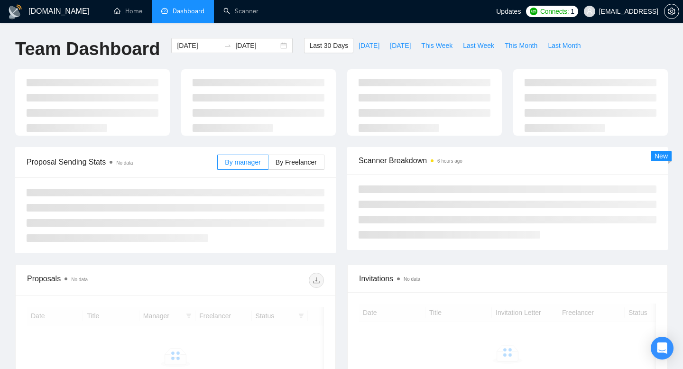
scroll to position [131, 0]
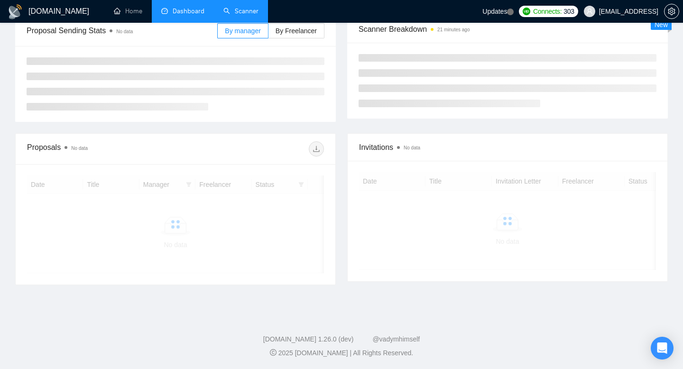
click at [248, 15] on link "Scanner" at bounding box center [241, 11] width 35 height 8
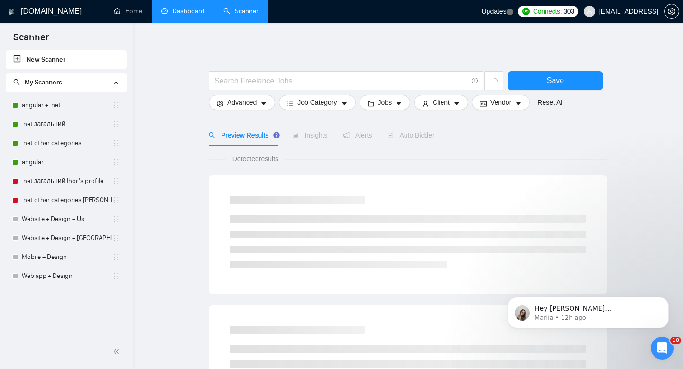
click at [190, 14] on link "Dashboard" at bounding box center [182, 11] width 43 height 8
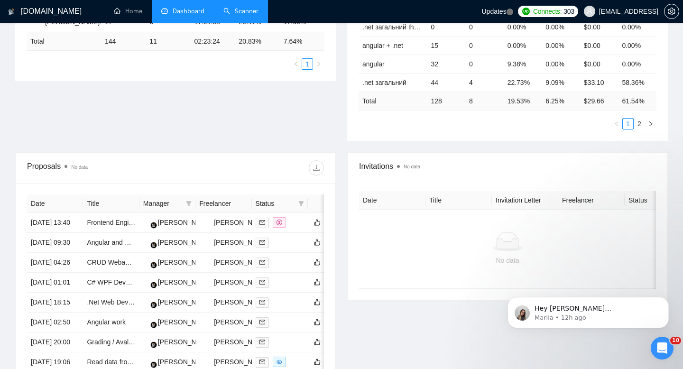
scroll to position [255, 0]
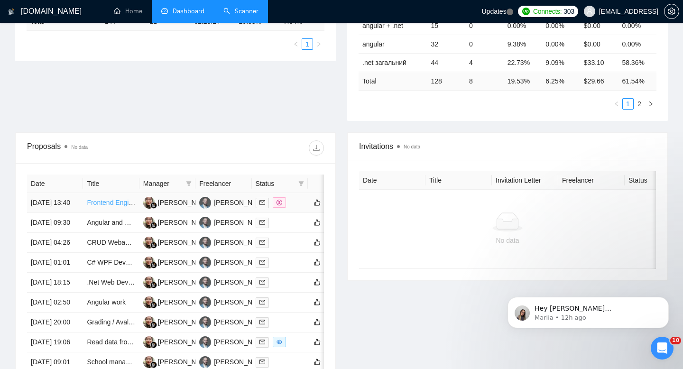
click at [115, 206] on link "Frontend Engineer (Angular) Needed for Fluid GmbH" at bounding box center [165, 203] width 156 height 8
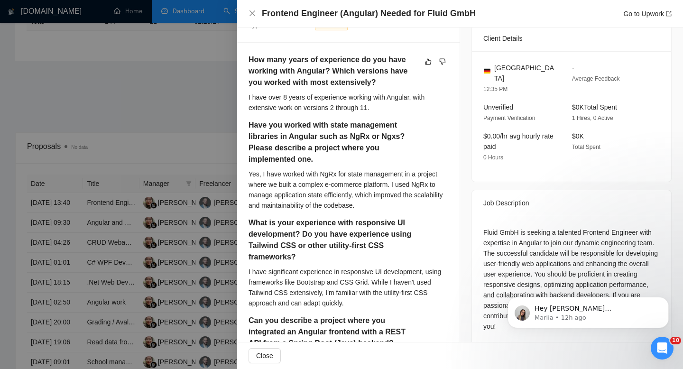
scroll to position [171, 0]
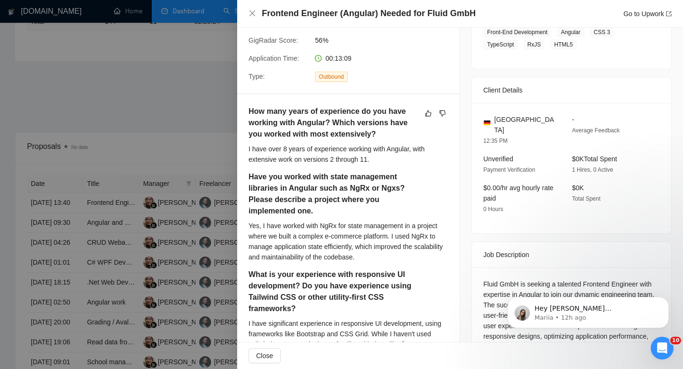
click at [168, 81] on div at bounding box center [341, 184] width 683 height 369
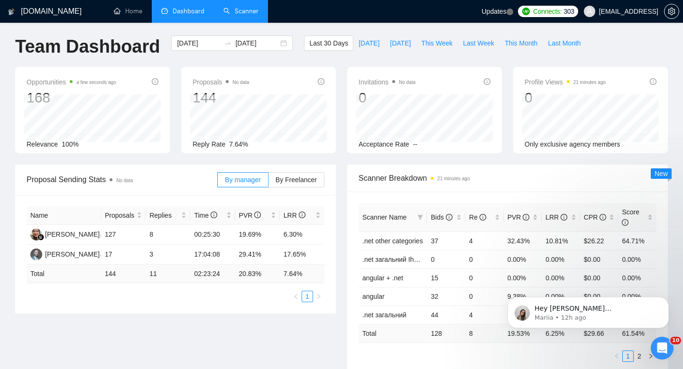
scroll to position [0, 0]
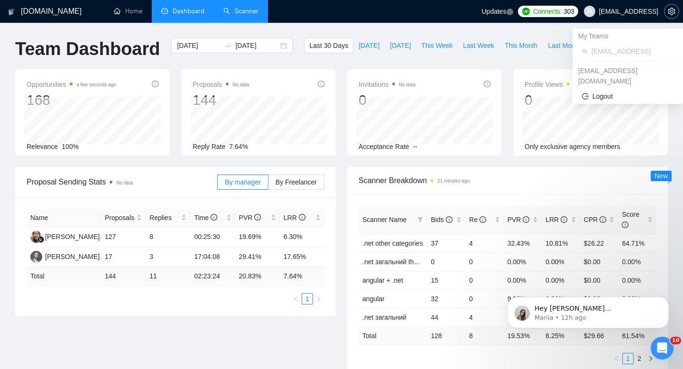
click at [666, 13] on span "setting" at bounding box center [672, 12] width 14 height 8
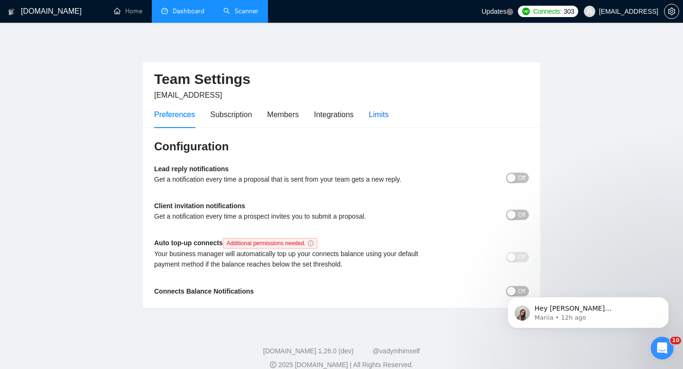
click at [386, 110] on div "Limits" at bounding box center [379, 115] width 20 height 12
